Goal: Book appointment/travel/reservation: Book appointment/travel/reservation

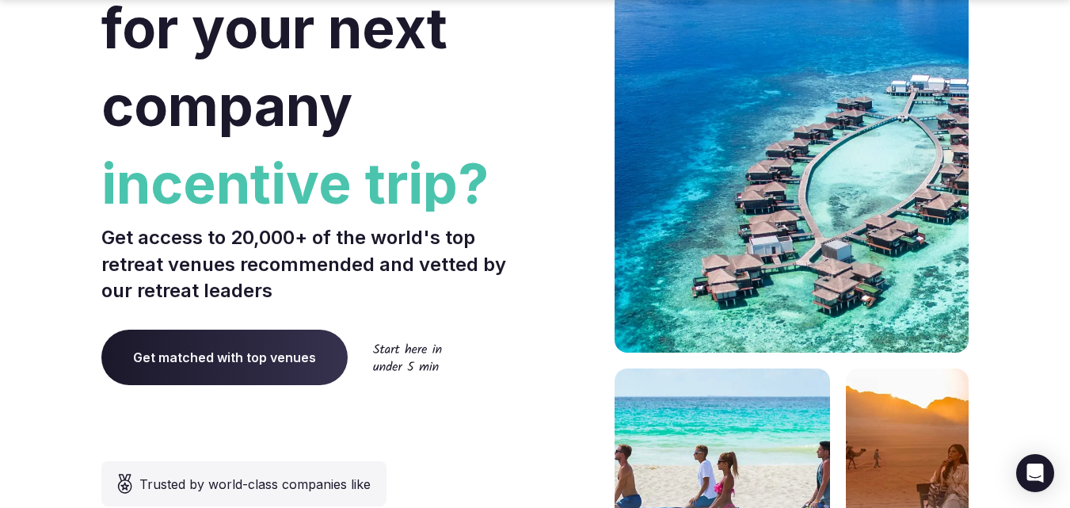
scroll to position [238, 0]
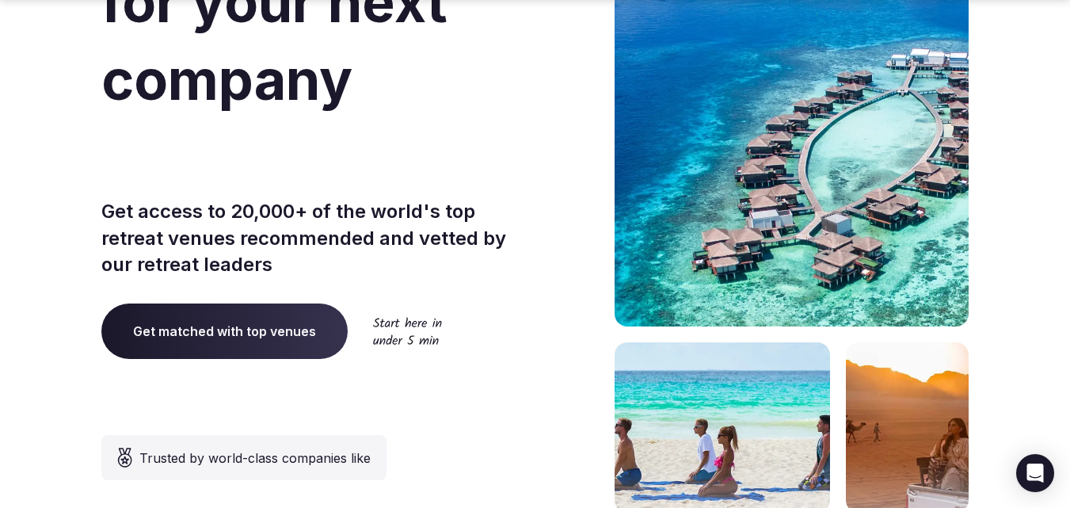
click at [313, 348] on span "Get matched with top venues" at bounding box center [224, 330] width 246 height 55
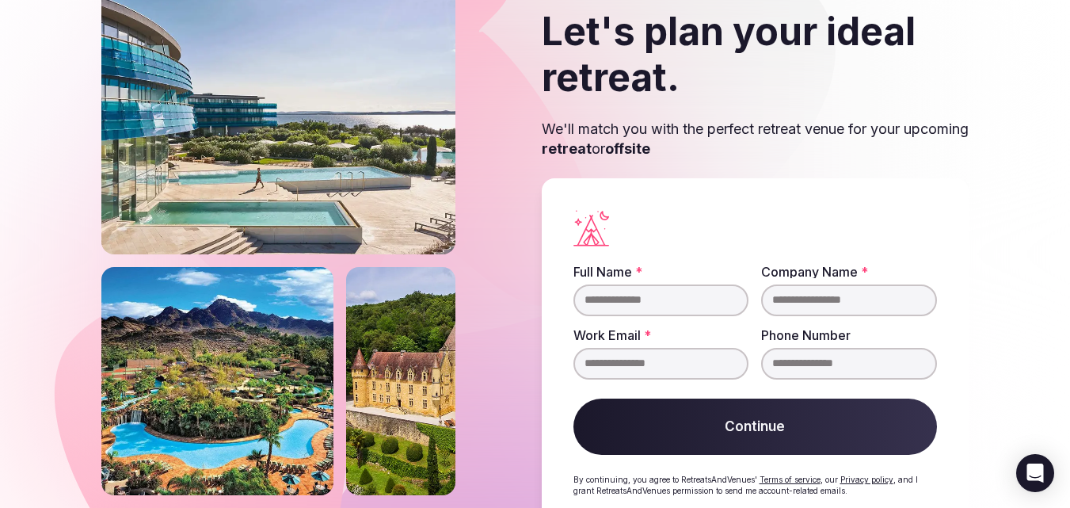
scroll to position [52, 0]
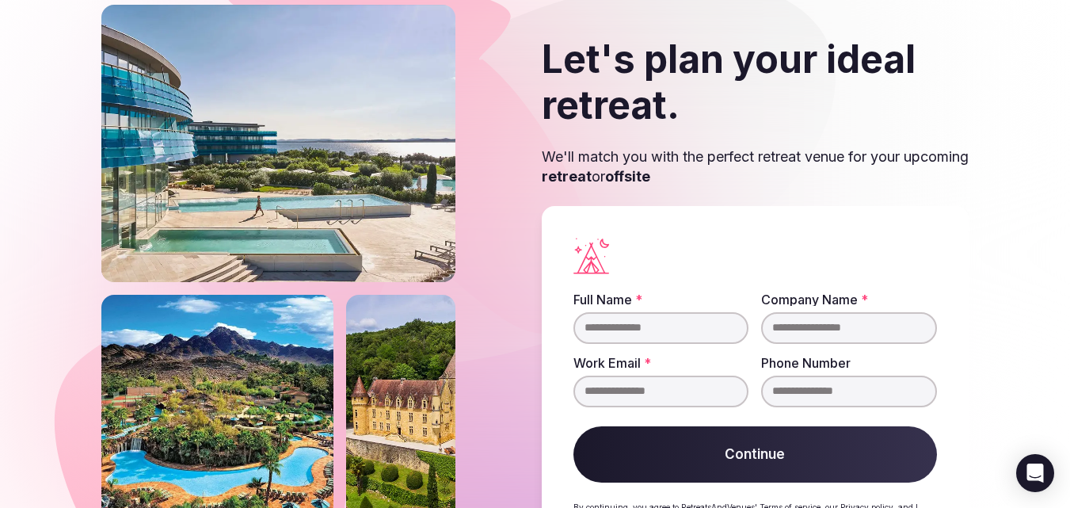
click at [653, 325] on input "Full Name *" at bounding box center [661, 328] width 176 height 32
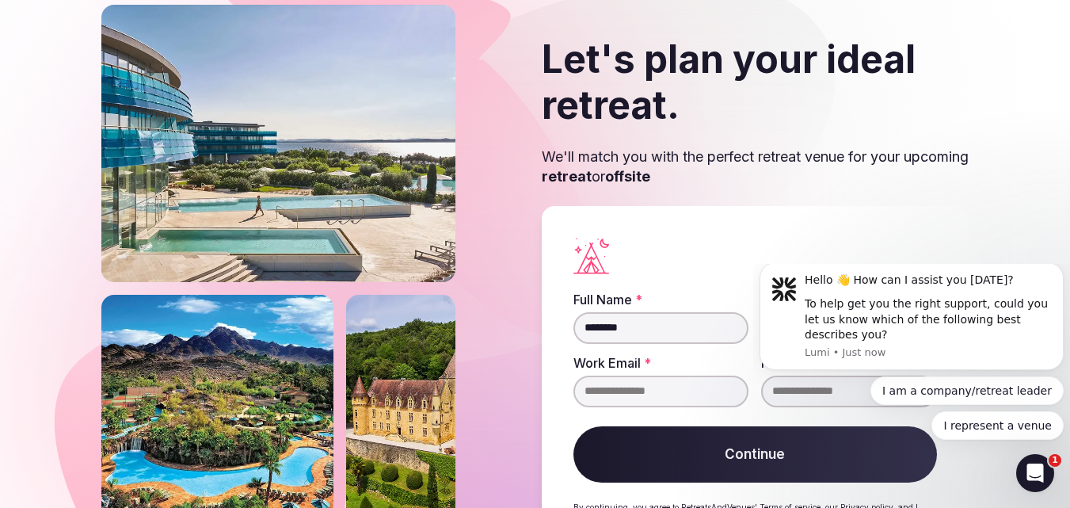
scroll to position [0, 0]
type input "********"
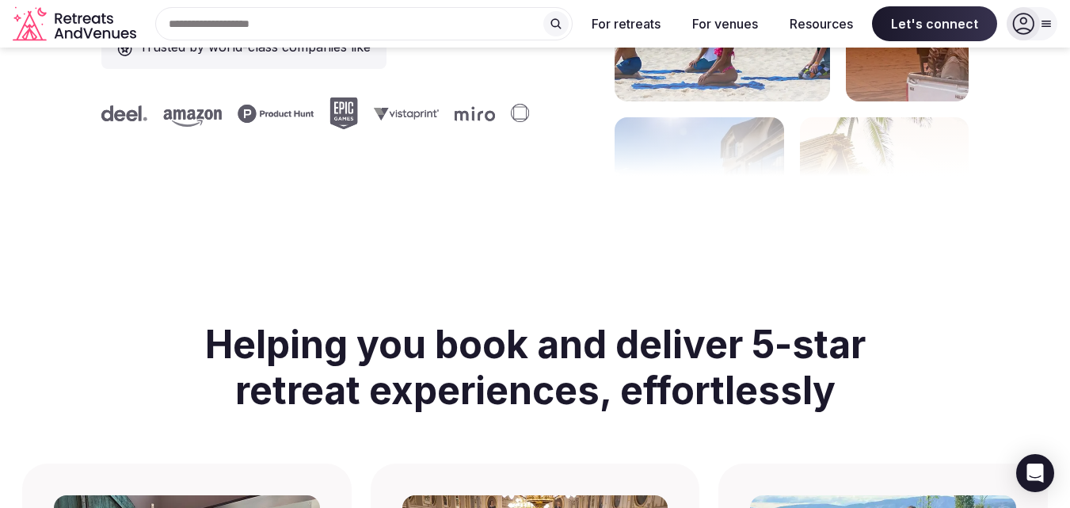
scroll to position [158, 0]
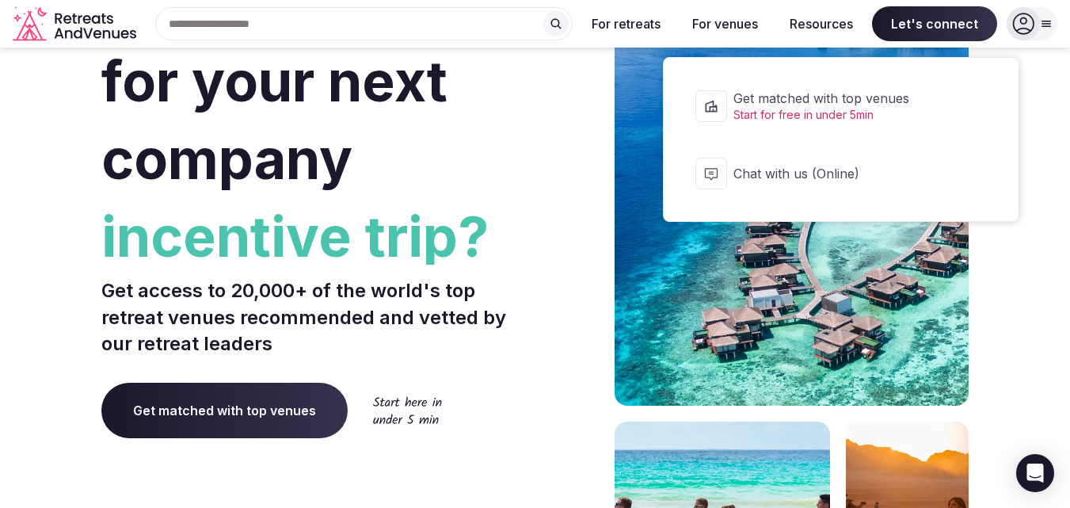
click at [918, 25] on span "Let's connect" at bounding box center [934, 23] width 125 height 35
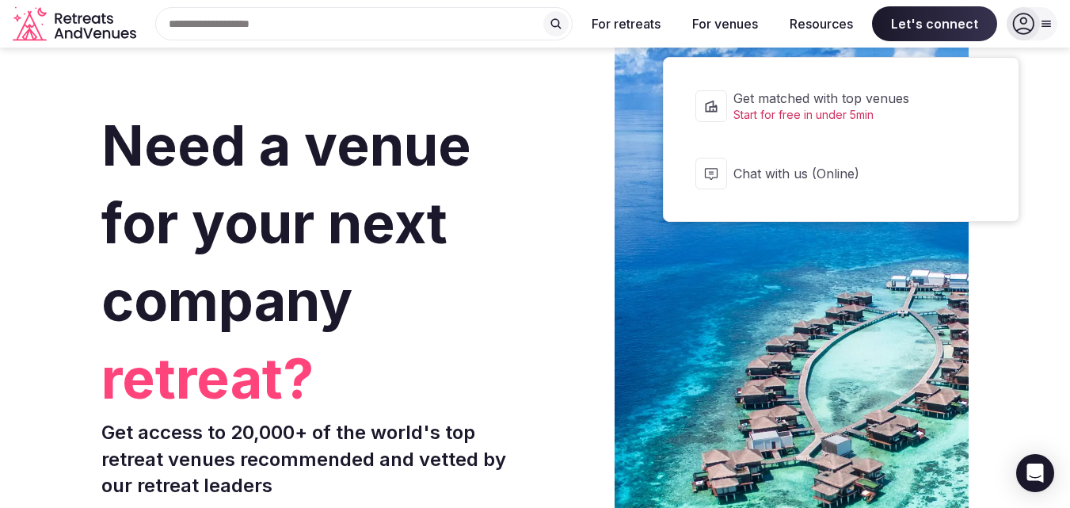
scroll to position [0, 0]
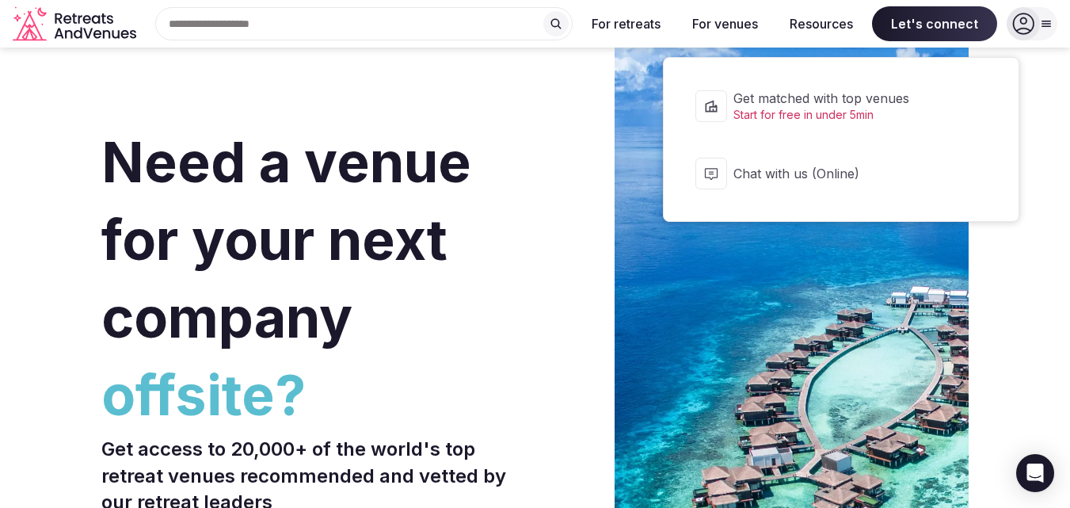
click at [778, 110] on span "Start for free in under 5min" at bounding box center [851, 115] width 236 height 16
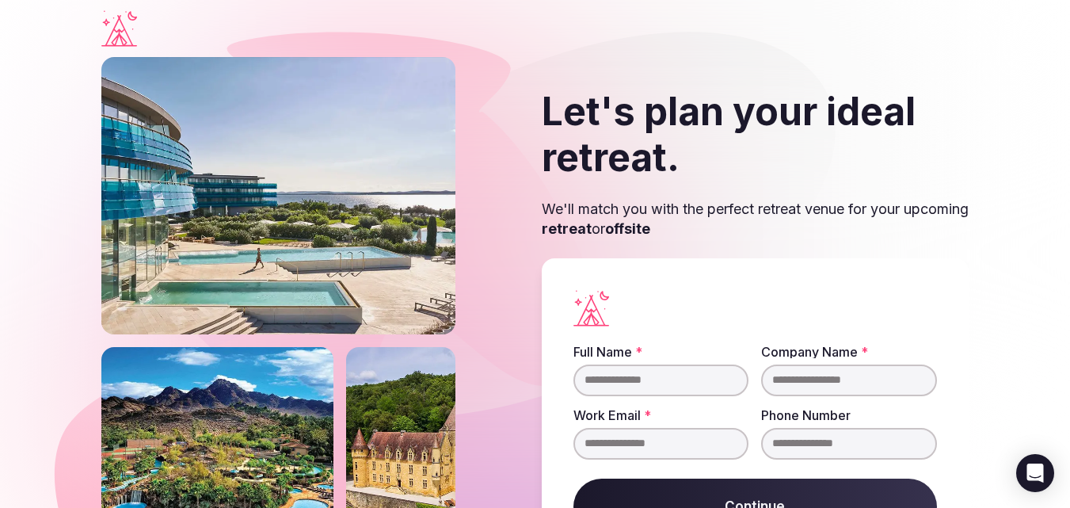
click at [678, 389] on input "Full Name *" at bounding box center [661, 380] width 176 height 32
type input "**********"
click at [677, 447] on input "Work Email *" at bounding box center [661, 444] width 176 height 32
type input "*"
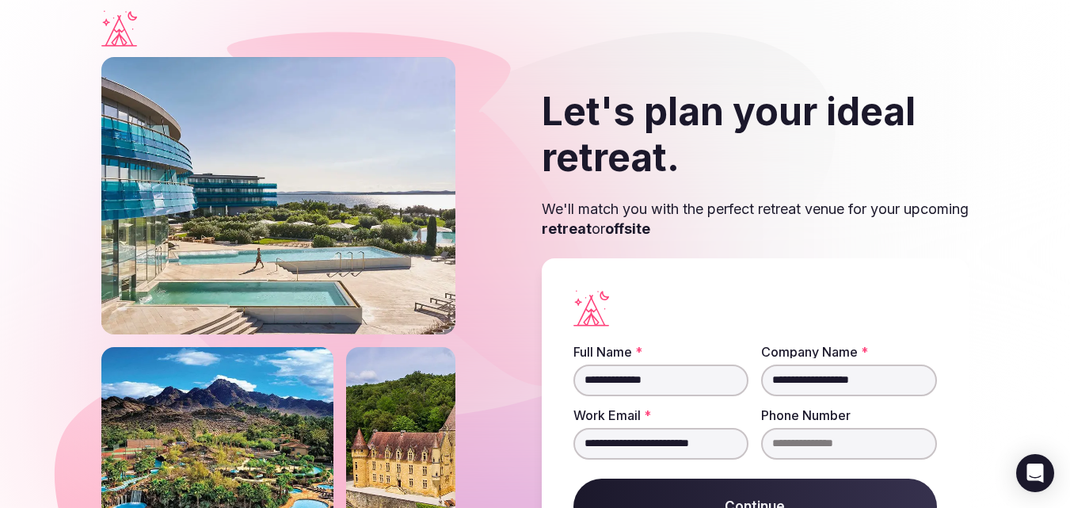
scroll to position [0, 4]
type input "**********"
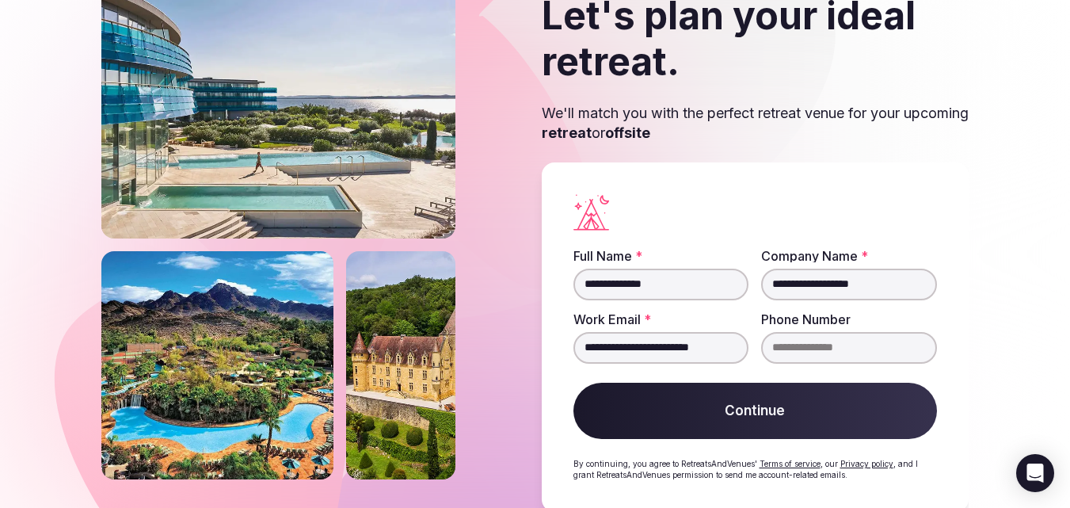
scroll to position [131, 0]
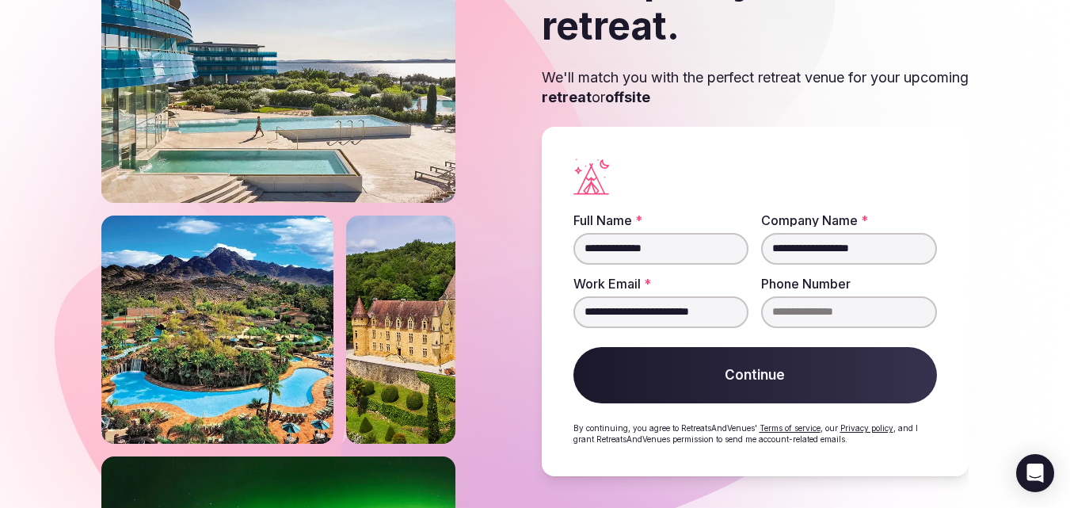
click at [733, 313] on input "**********" at bounding box center [661, 312] width 176 height 32
click at [752, 363] on button "Continue" at bounding box center [755, 375] width 364 height 57
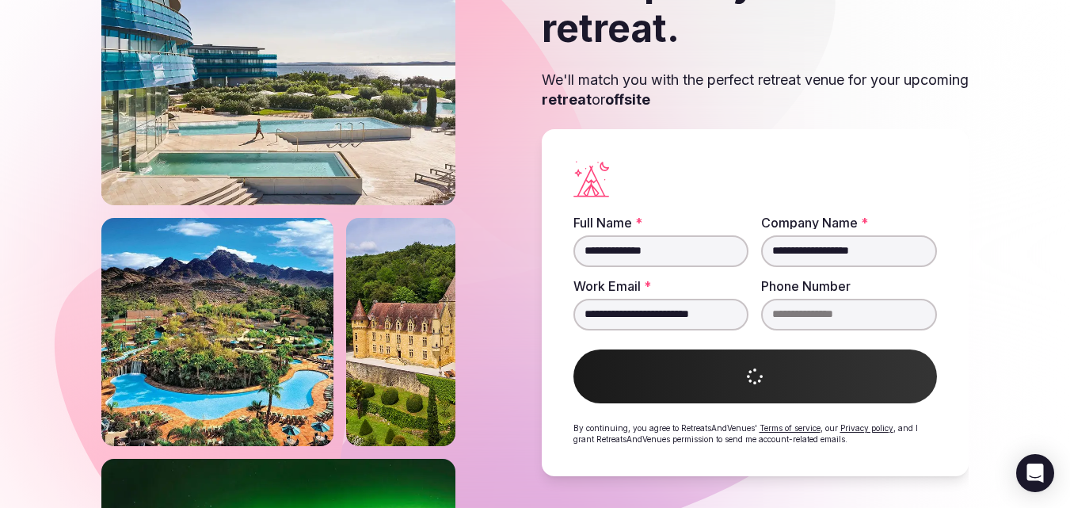
scroll to position [129, 0]
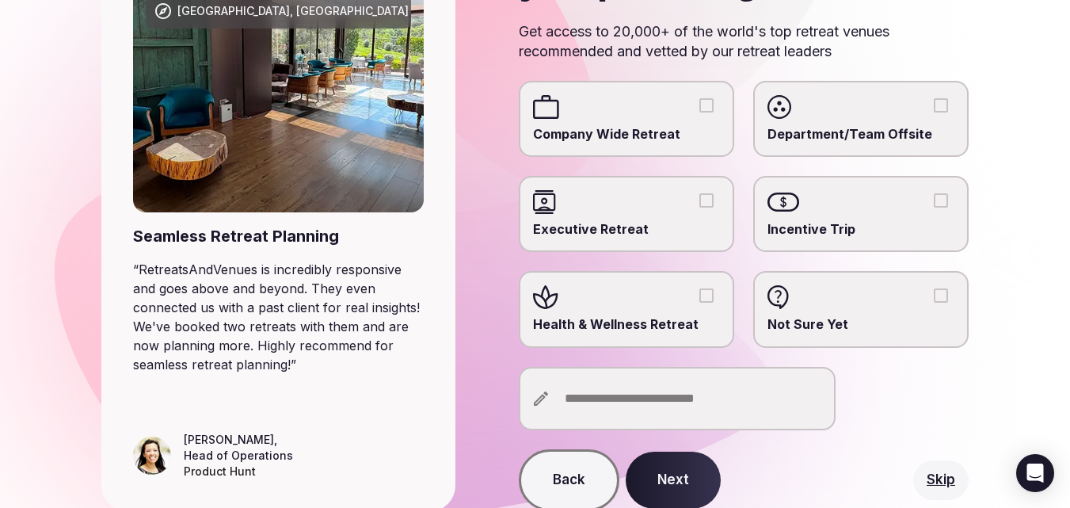
scroll to position [238, 0]
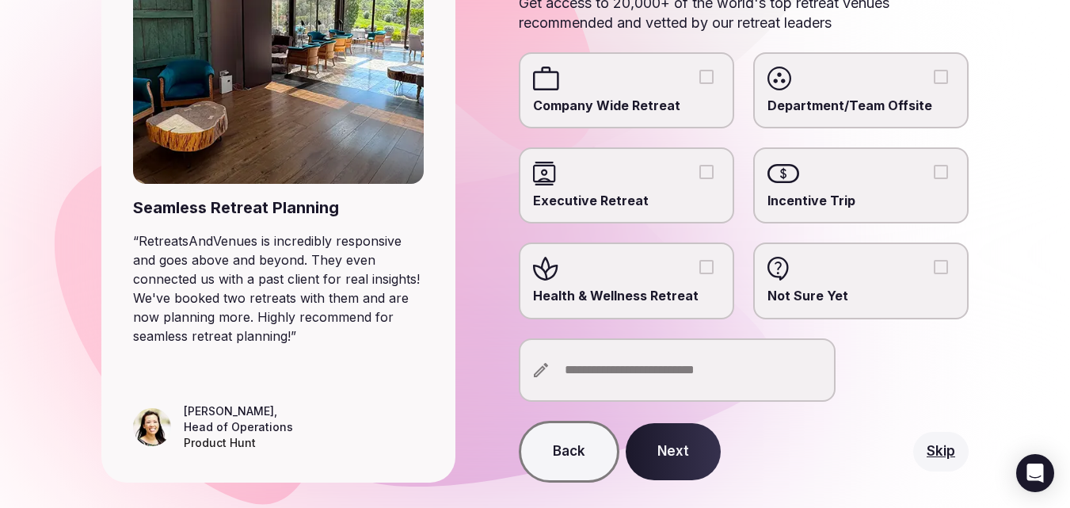
click at [612, 286] on label "Health & Wellness Retreat" at bounding box center [626, 280] width 215 height 76
click at [699, 274] on button "Health & Wellness Retreat" at bounding box center [706, 267] width 14 height 14
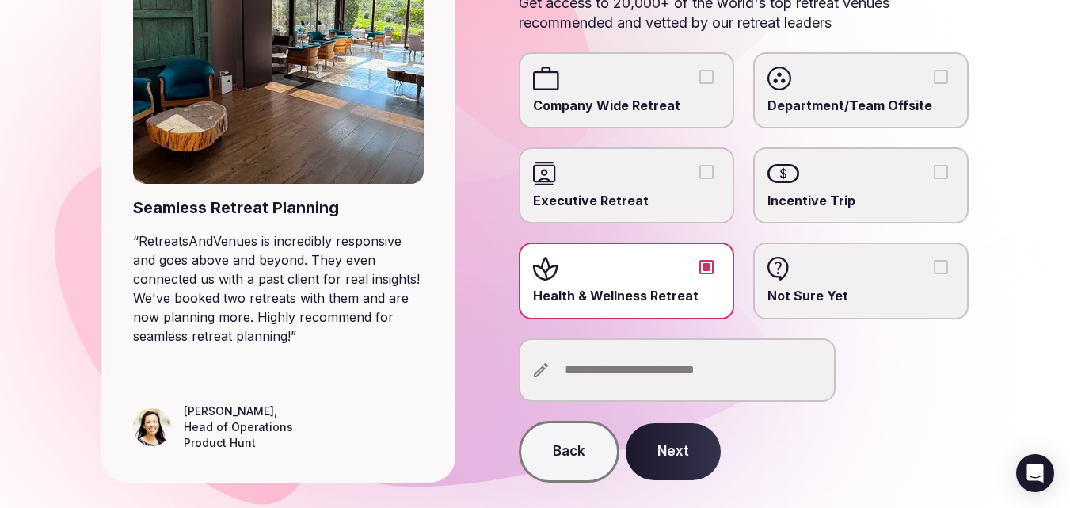
click at [668, 450] on button "Next" at bounding box center [673, 451] width 95 height 57
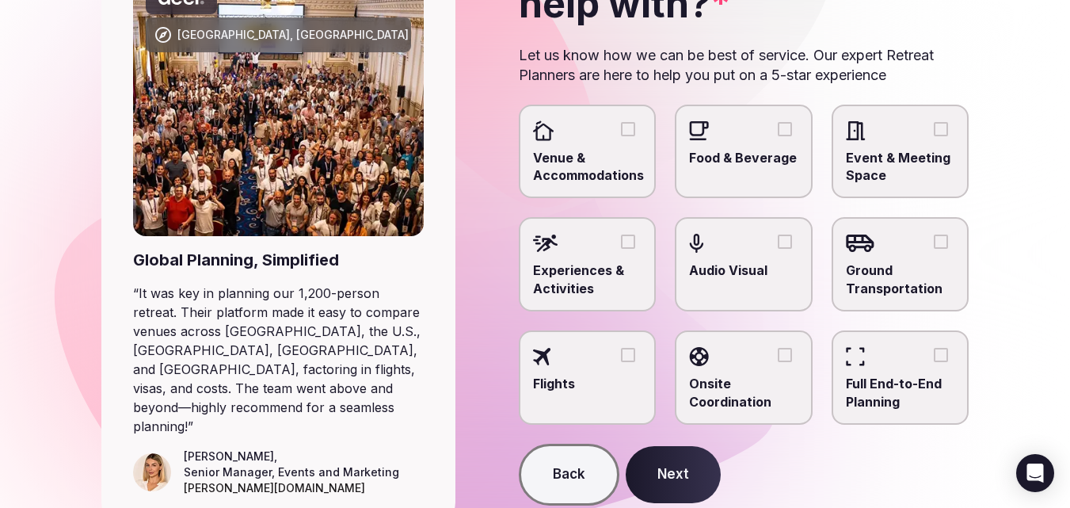
scroll to position [158, 0]
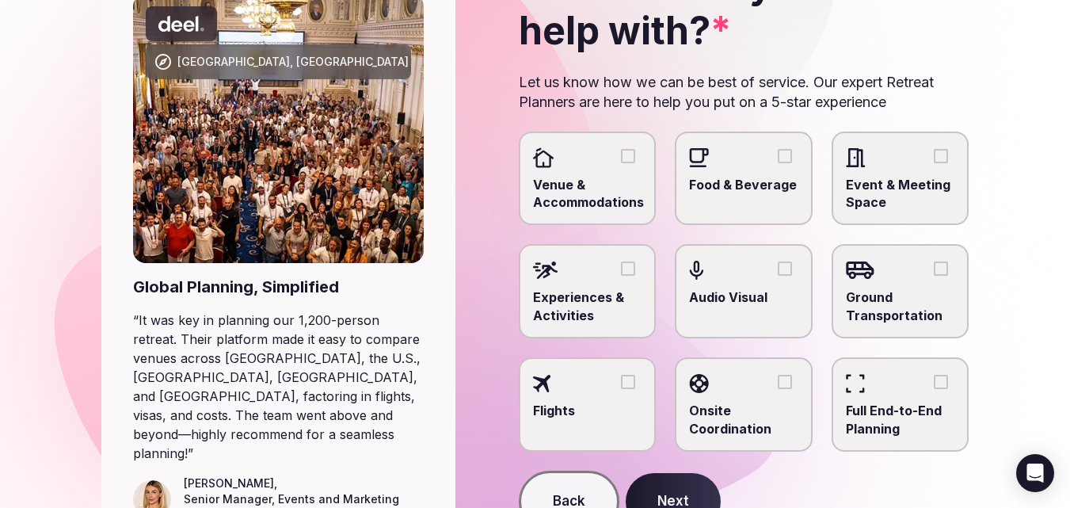
click at [593, 184] on span "Venue & Accommodations" at bounding box center [587, 194] width 108 height 36
click at [621, 163] on button "Venue & Accommodations" at bounding box center [628, 156] width 14 height 14
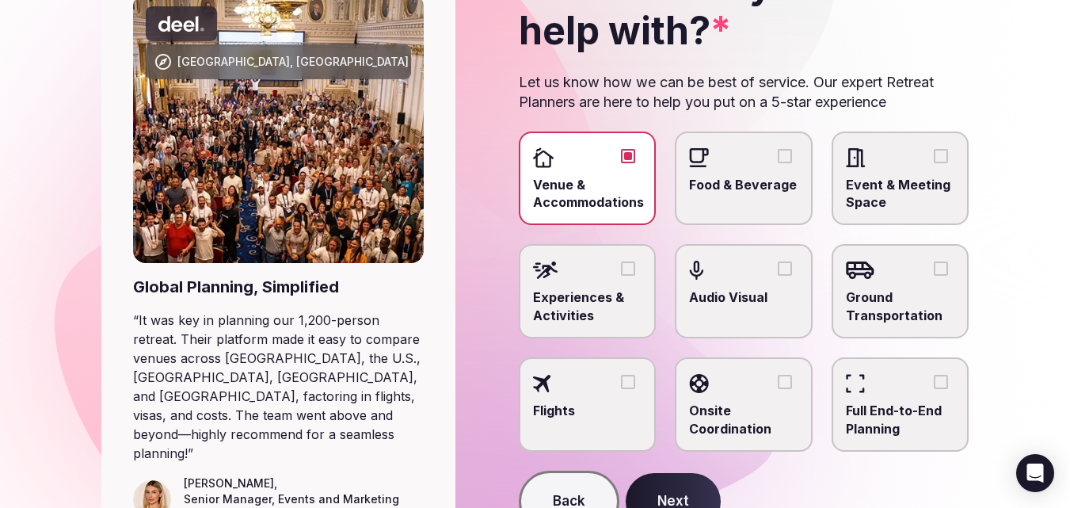
click at [891, 396] on label "Full End-to-End Planning" at bounding box center [899, 404] width 137 height 94
click at [934, 389] on button "Full End-to-End Planning" at bounding box center [941, 382] width 14 height 14
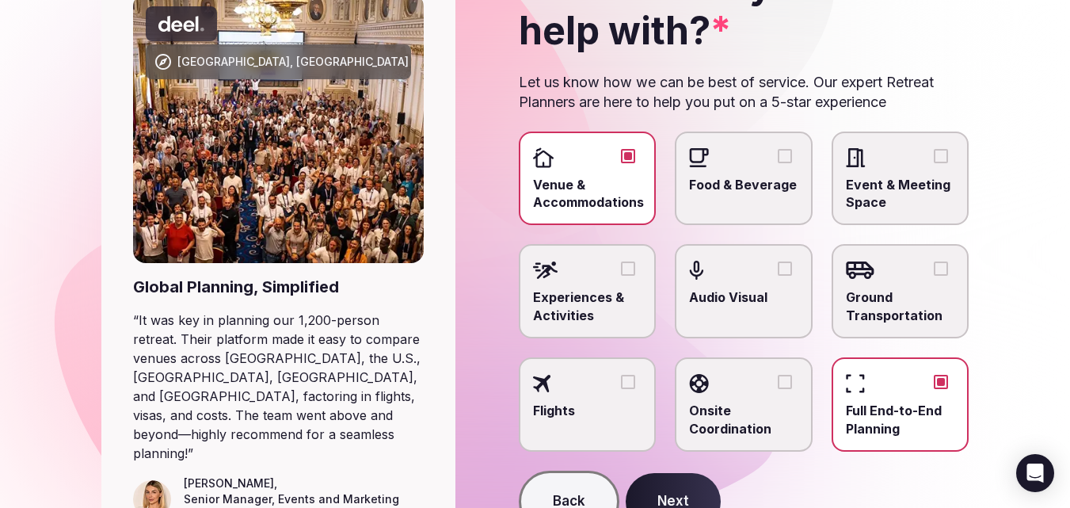
click at [702, 491] on button "Next" at bounding box center [673, 501] width 95 height 57
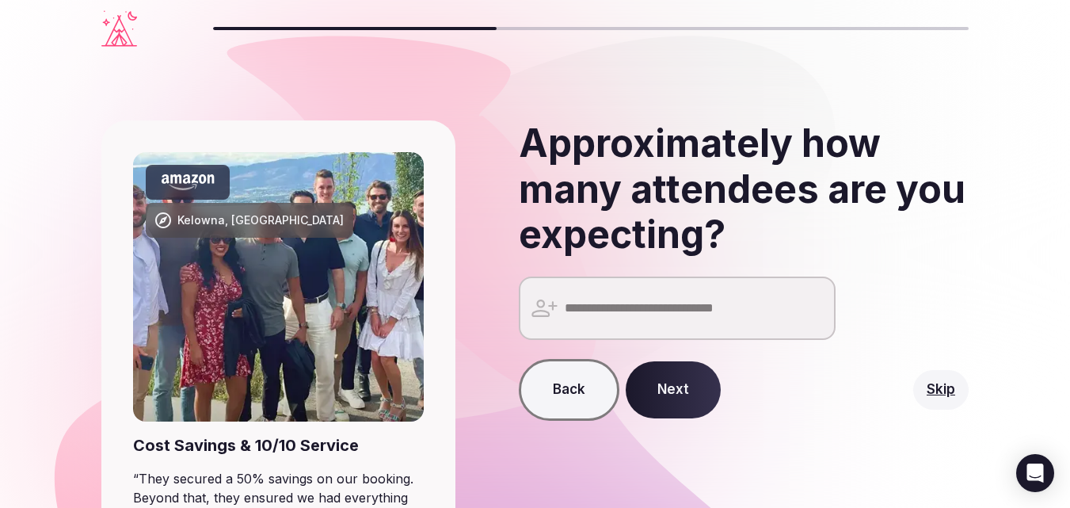
click at [747, 314] on input "number" at bounding box center [677, 307] width 317 height 63
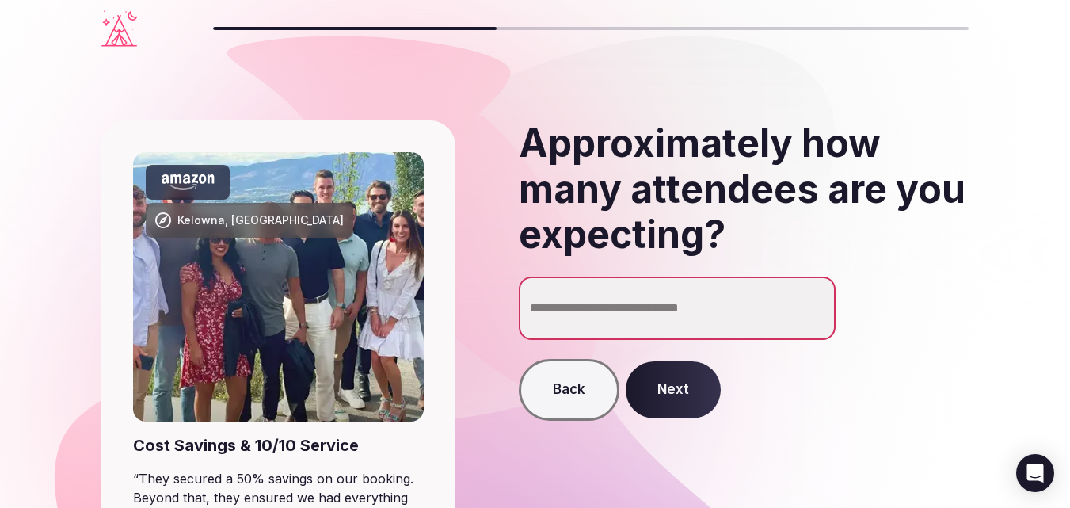
type input "**"
click at [679, 392] on button "Next" at bounding box center [673, 389] width 95 height 57
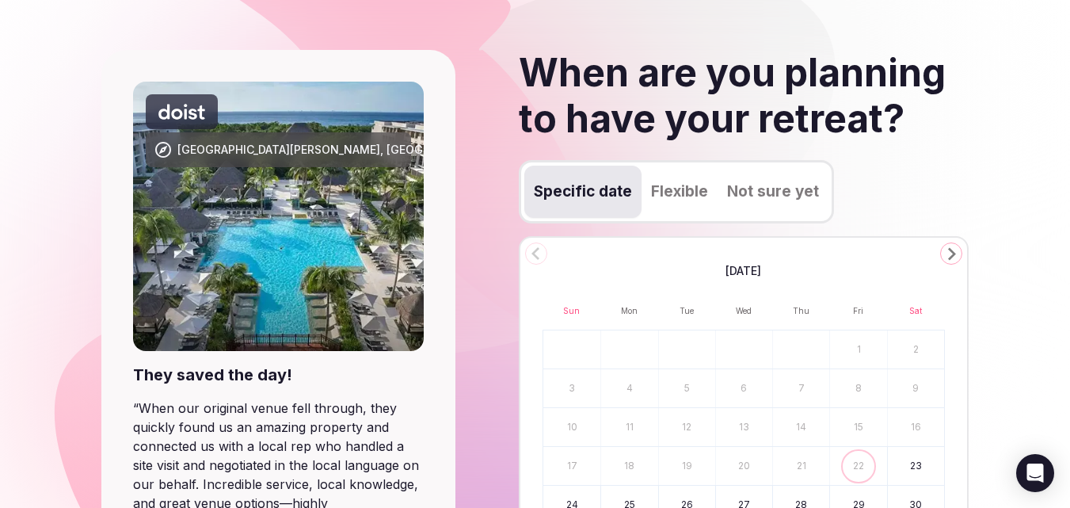
scroll to position [158, 0]
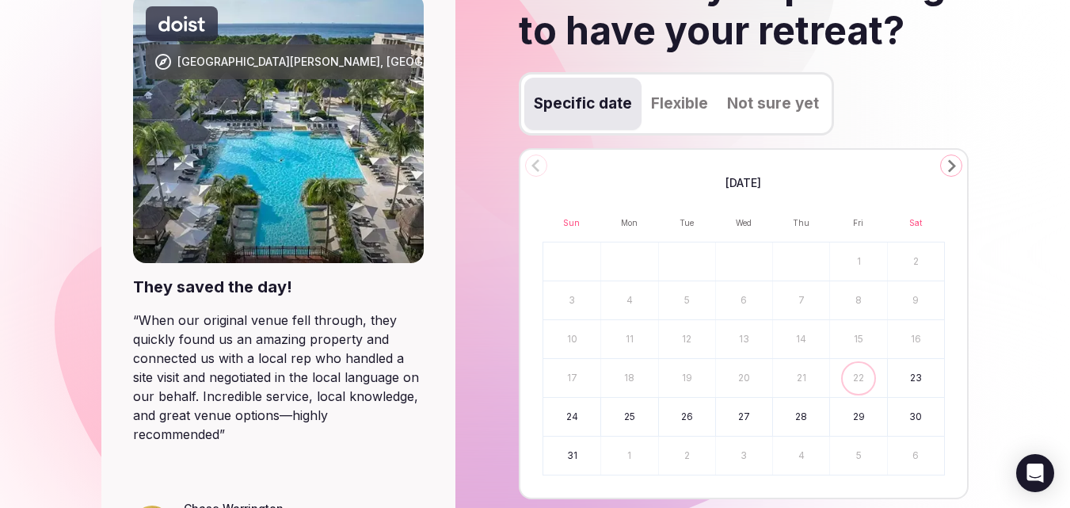
click at [953, 171] on icon "Go to the Next Month" at bounding box center [950, 165] width 19 height 19
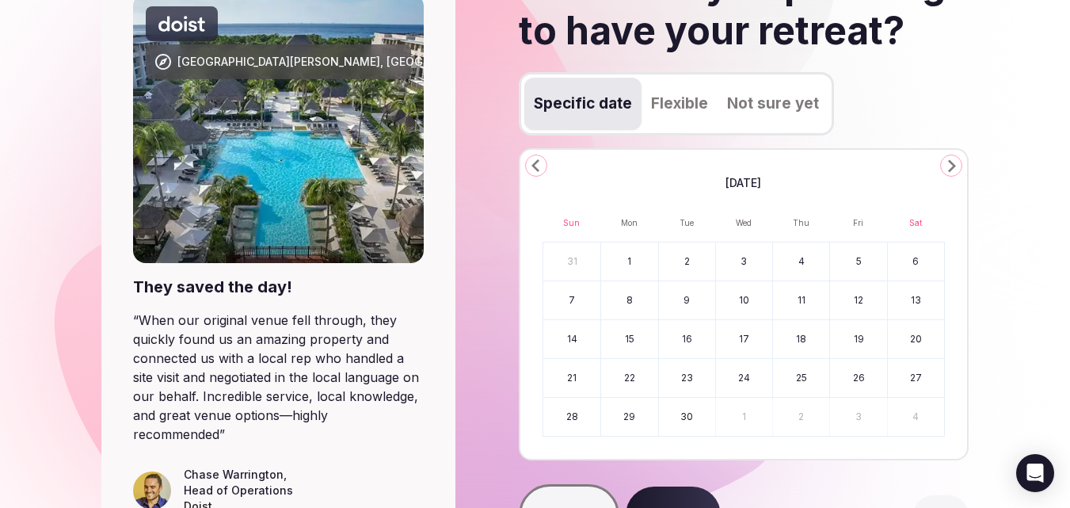
click at [945, 171] on icon "Go to the Next Month" at bounding box center [950, 165] width 19 height 19
click at [943, 171] on icon "Go to the Next Month" at bounding box center [950, 165] width 19 height 19
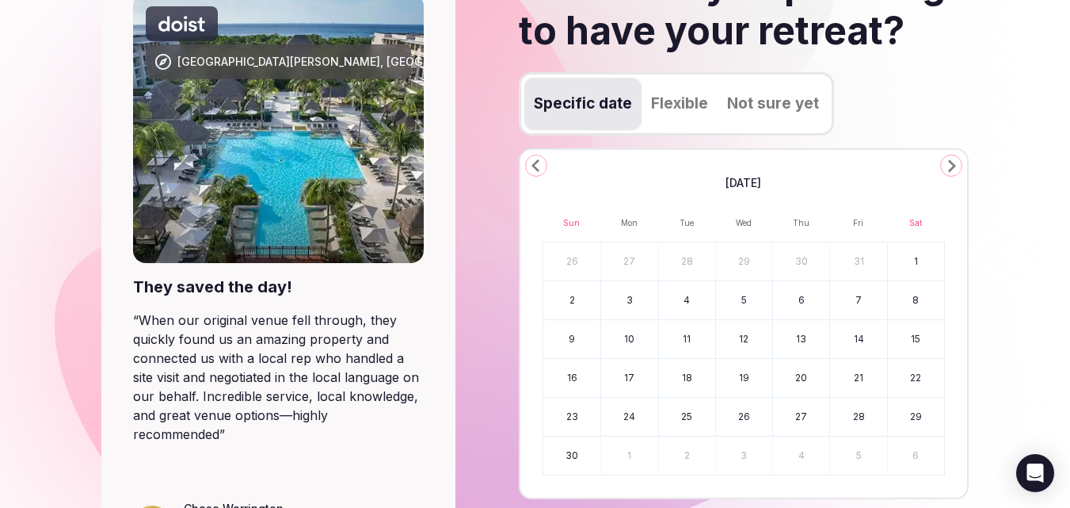
click at [694, 305] on button "4" at bounding box center [687, 300] width 56 height 38
click at [808, 304] on button "6" at bounding box center [801, 300] width 56 height 38
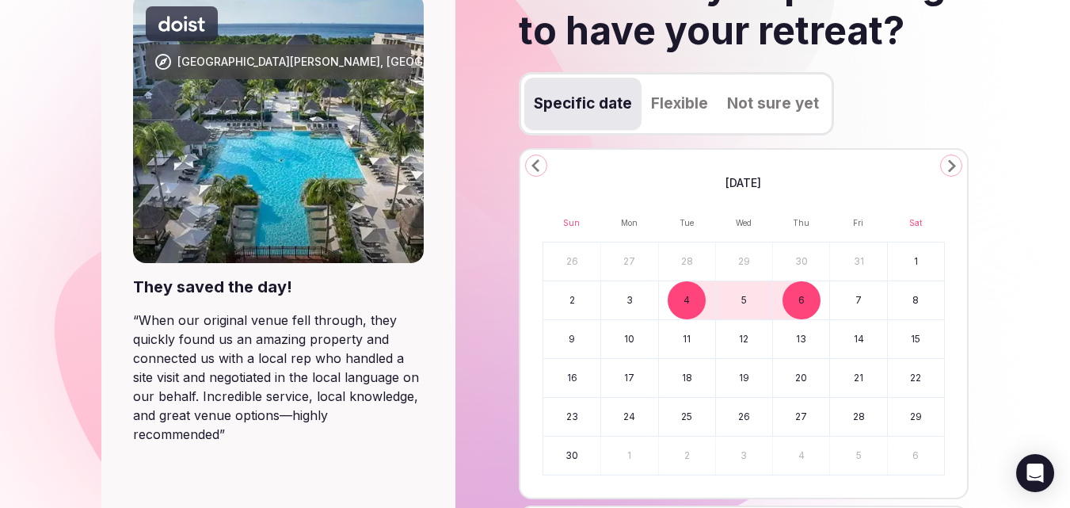
click at [671, 106] on button "Flexible" at bounding box center [679, 104] width 76 height 52
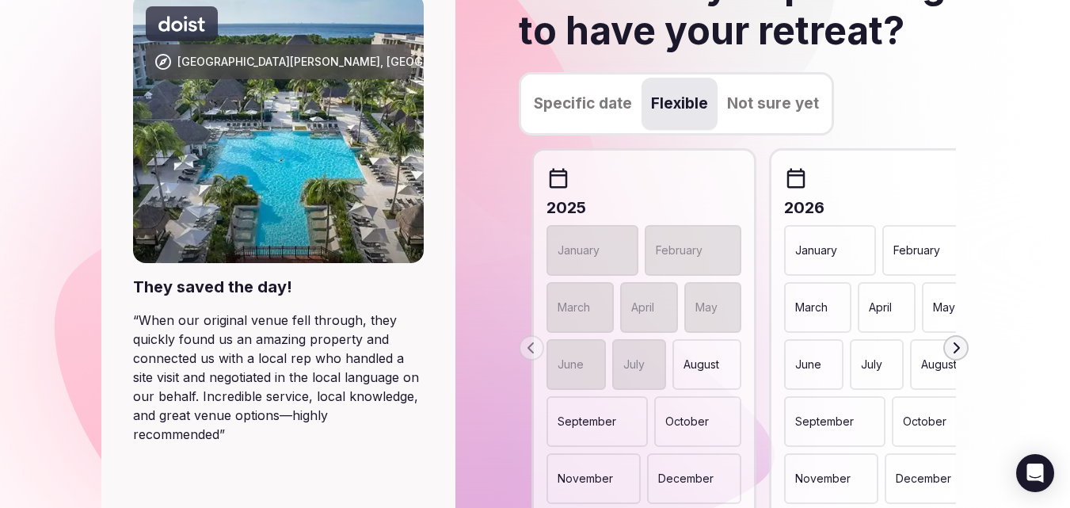
click at [603, 472] on p "November" at bounding box center [584, 478] width 55 height 16
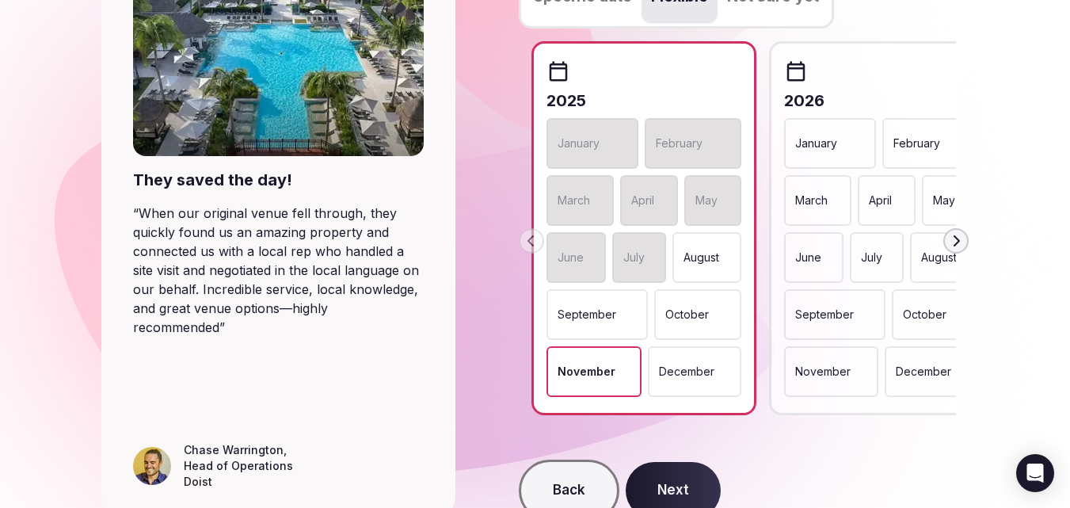
scroll to position [238, 0]
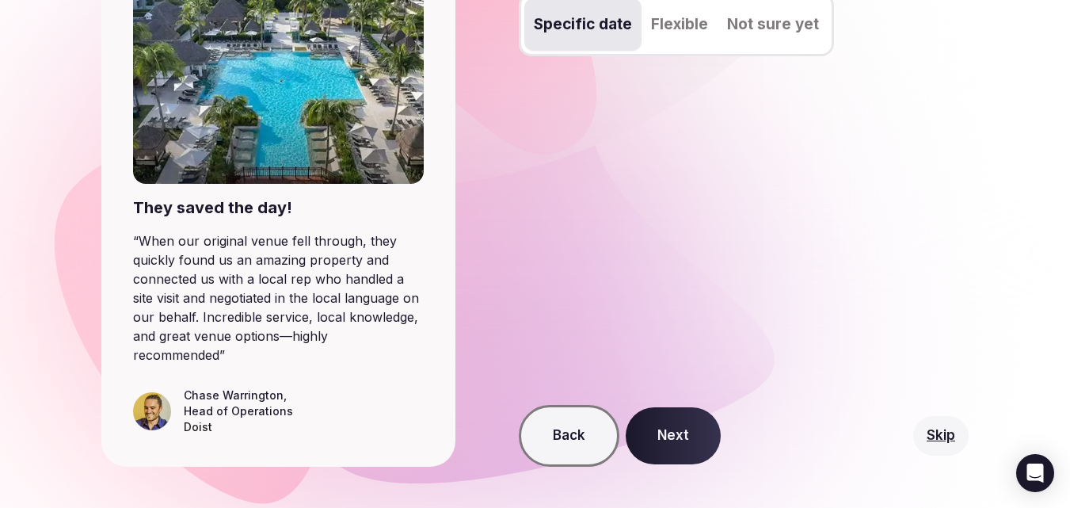
click at [595, 26] on button "Specific date" at bounding box center [582, 24] width 117 height 52
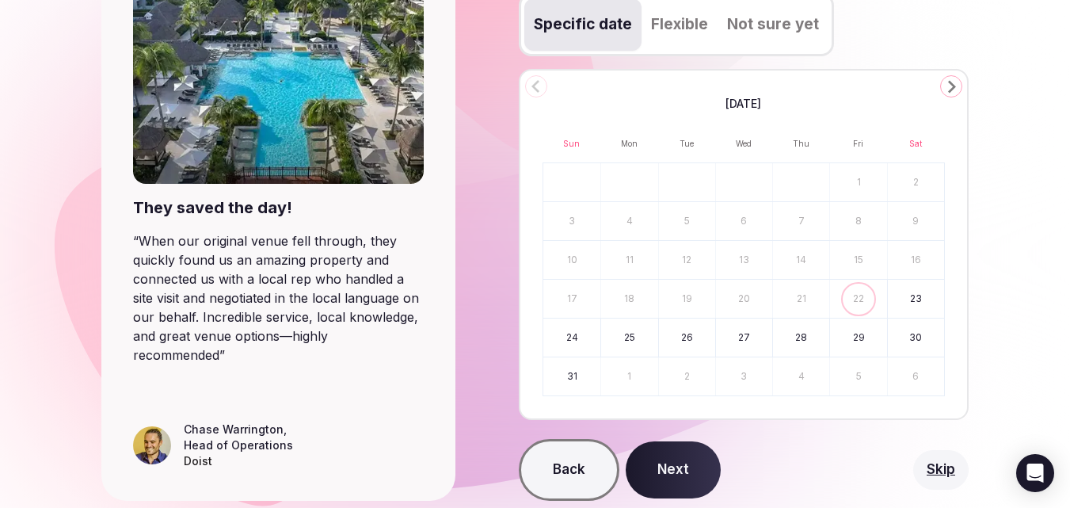
click at [951, 86] on icon "Go to the Next Month" at bounding box center [950, 86] width 19 height 19
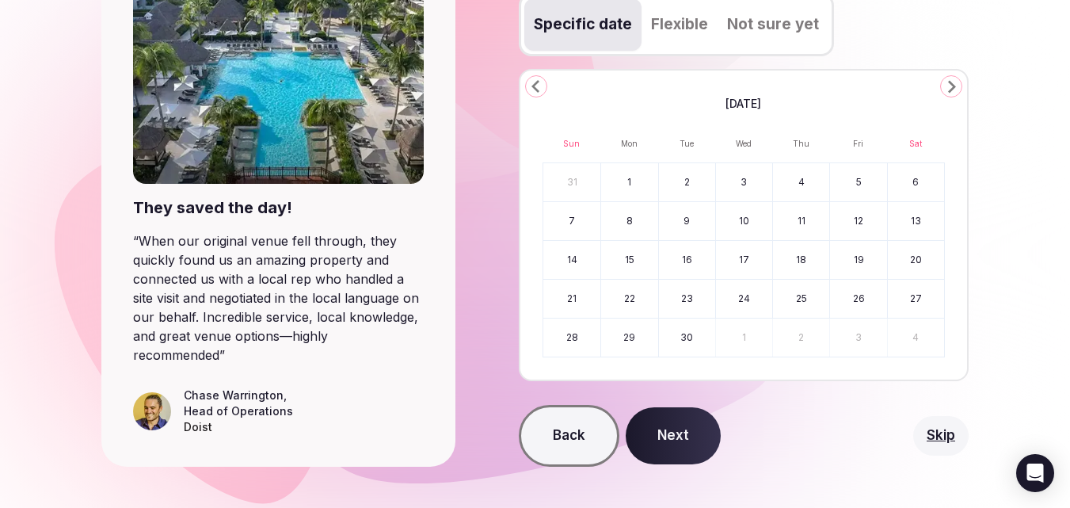
click at [951, 86] on icon "Go to the Next Month" at bounding box center [950, 86] width 19 height 19
click at [953, 93] on icon "Go to the Next Month" at bounding box center [950, 86] width 19 height 19
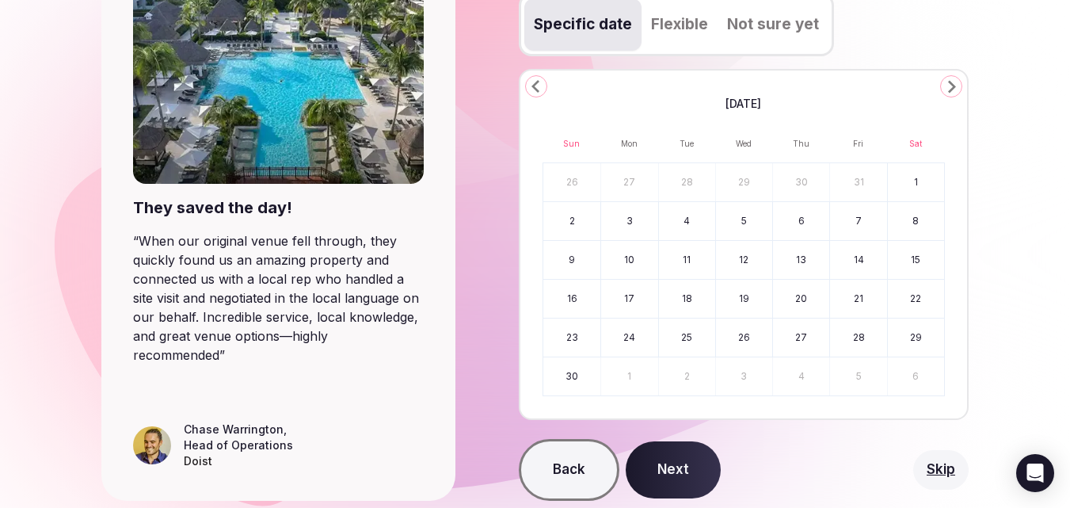
click at [698, 223] on button "4" at bounding box center [687, 221] width 56 height 38
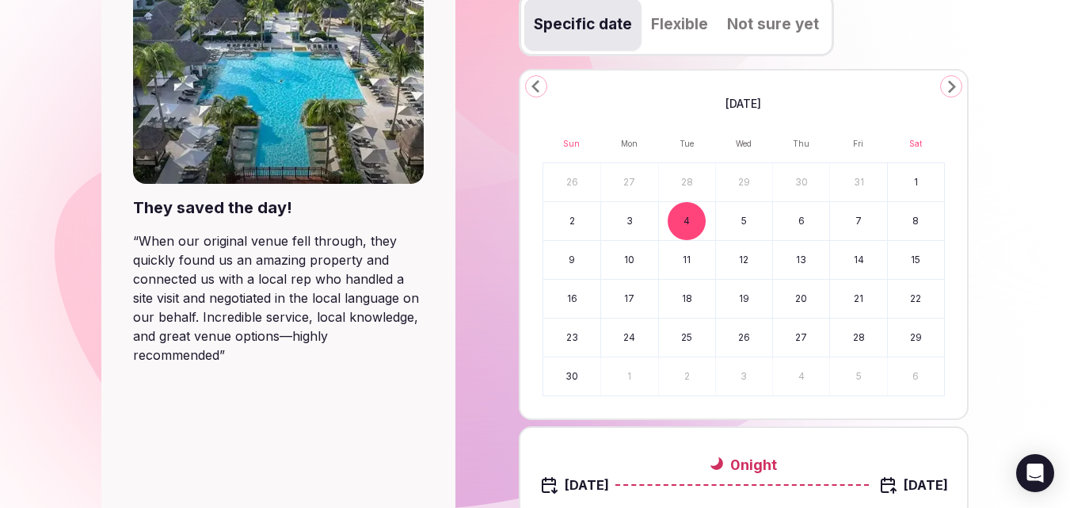
click at [796, 223] on button "6" at bounding box center [801, 221] width 56 height 38
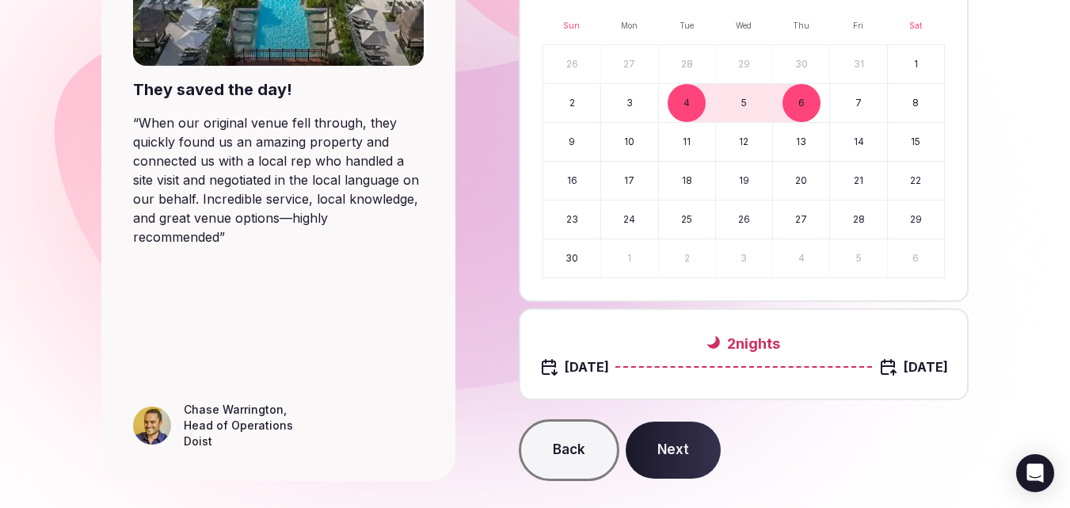
scroll to position [392, 0]
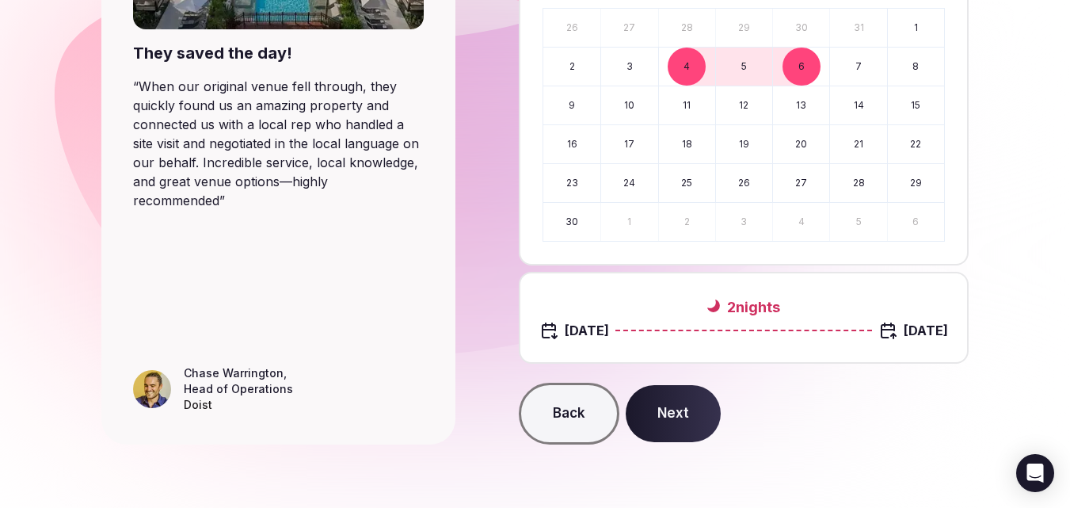
click at [683, 415] on button "Next" at bounding box center [673, 413] width 95 height 57
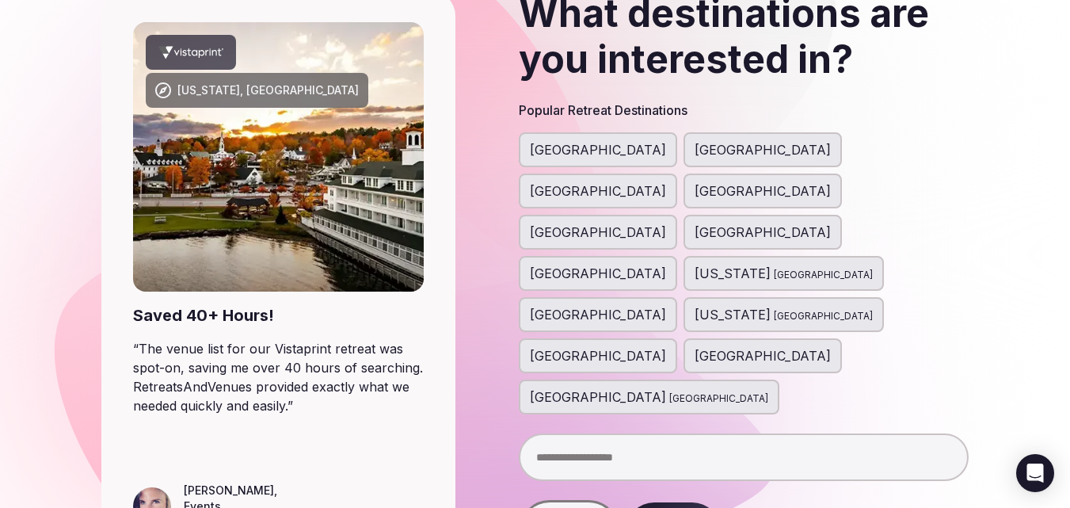
scroll to position [158, 0]
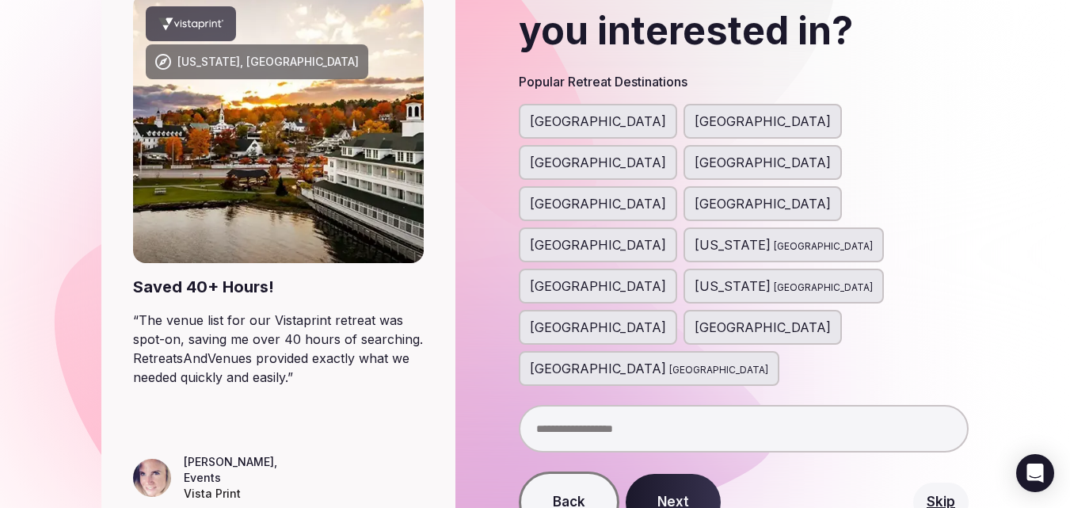
click at [665, 405] on input "text" at bounding box center [744, 429] width 450 height 48
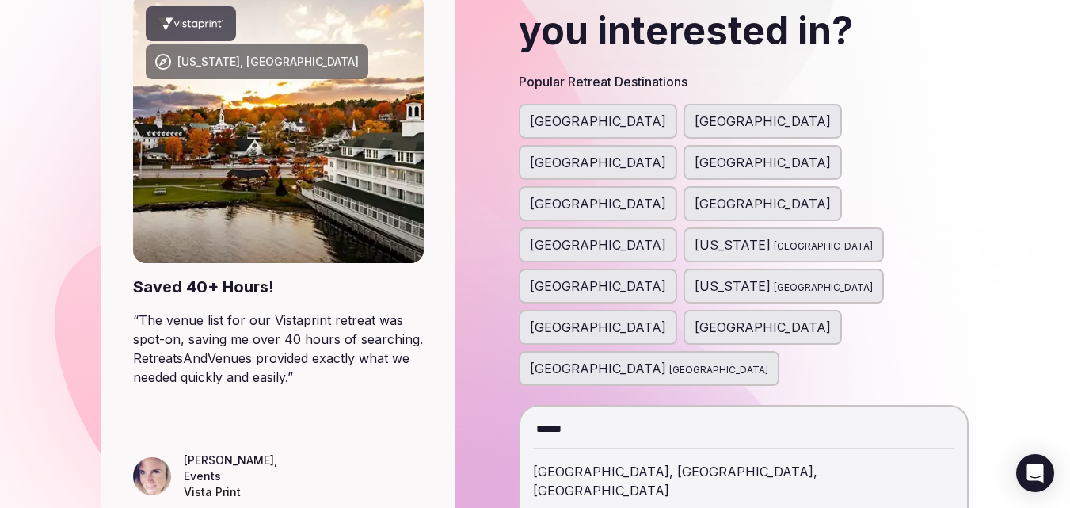
type input "******"
click at [642, 452] on div "Jaipur, Rajasthan, India" at bounding box center [743, 480] width 421 height 57
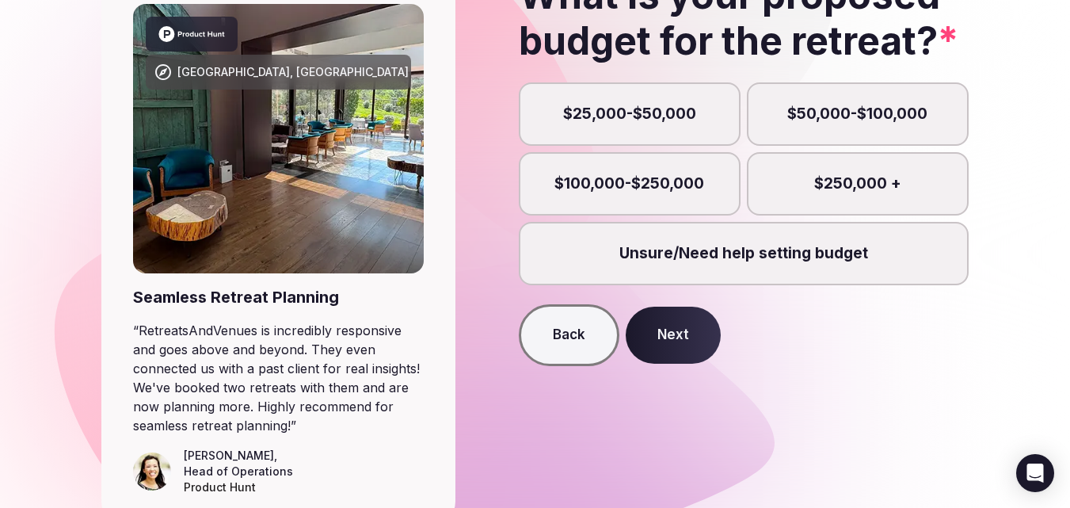
scroll to position [158, 0]
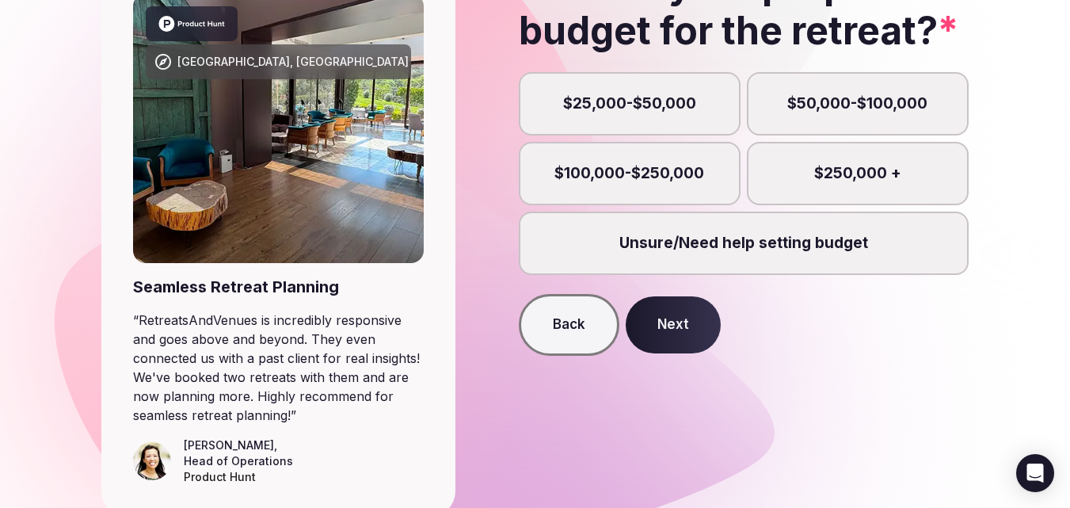
click at [683, 242] on label "Unsure/Need help setting budget" at bounding box center [744, 242] width 450 height 63
click at [743, 244] on button "Unsure/Need help setting budget" at bounding box center [751, 252] width 16 height 16
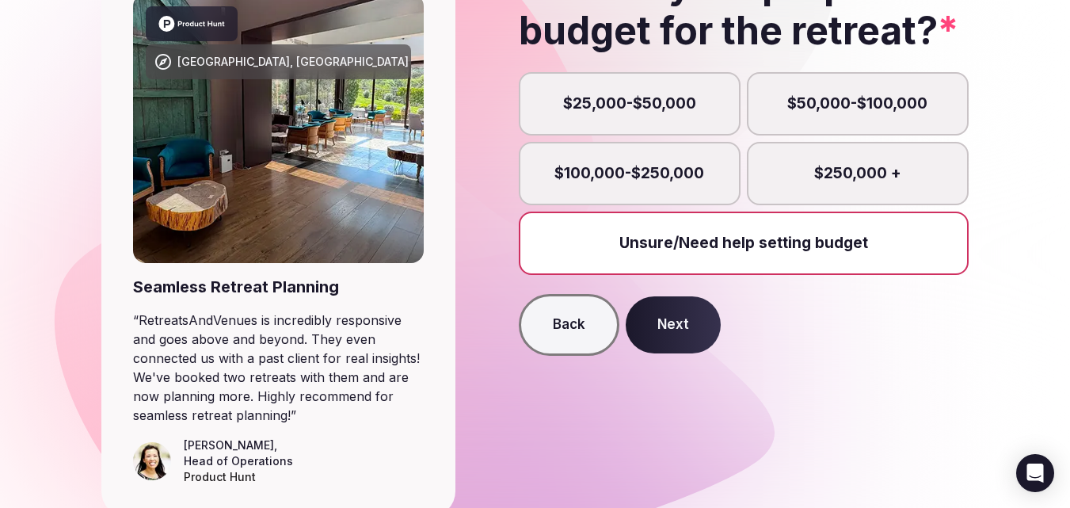
scroll to position [8, 0]
click at [686, 329] on button "Next" at bounding box center [673, 324] width 95 height 57
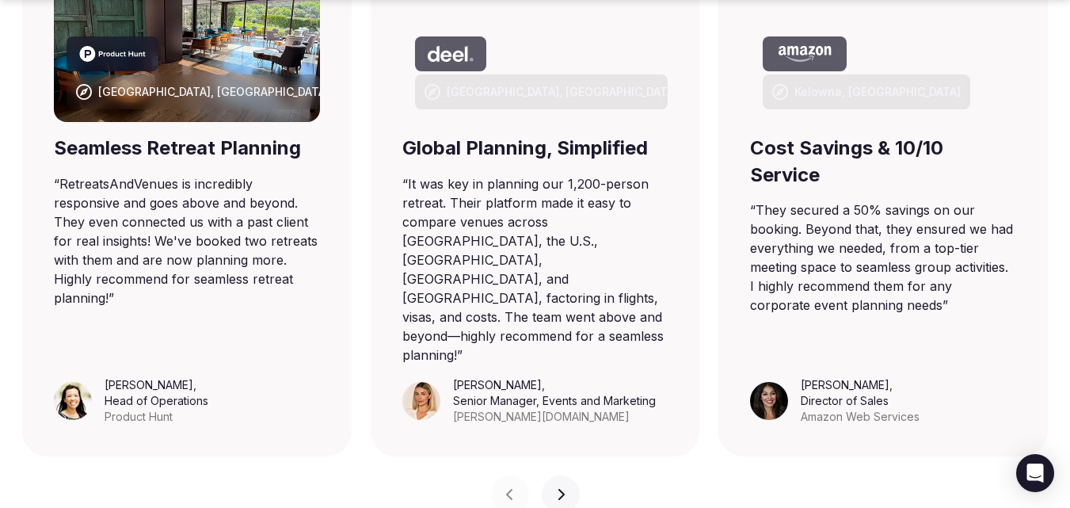
scroll to position [1188, 0]
